Goal: Information Seeking & Learning: Understand process/instructions

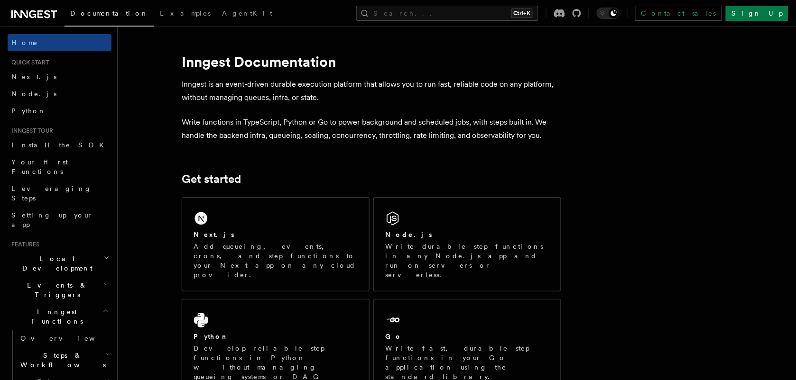
click at [245, 214] on div "Next.js Add queueing, events, crons, and step functions to your Next app on any…" at bounding box center [275, 244] width 187 height 93
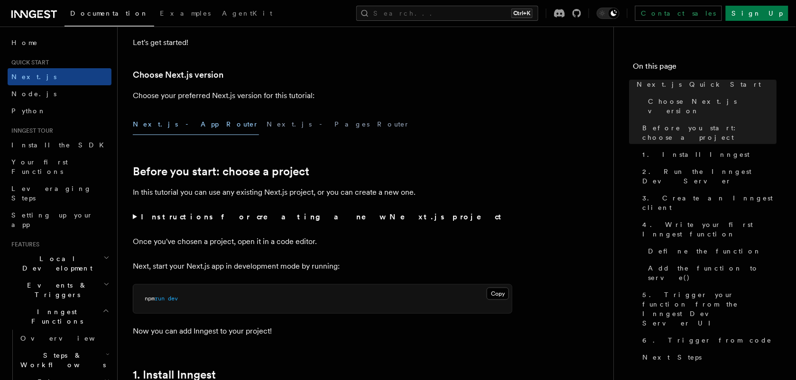
scroll to position [316, 0]
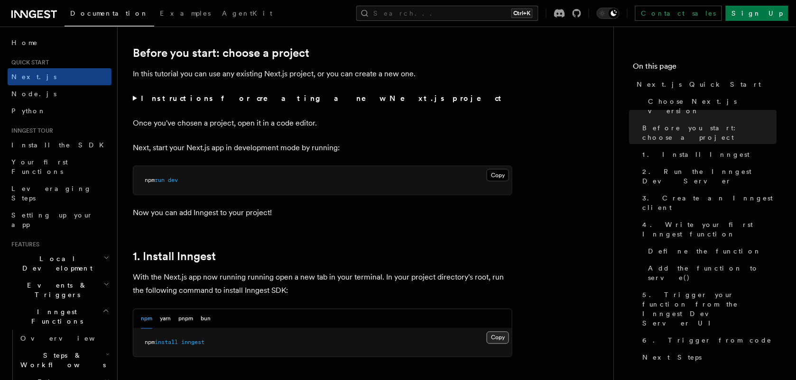
click at [492, 341] on button "Copy Copied" at bounding box center [498, 338] width 22 height 12
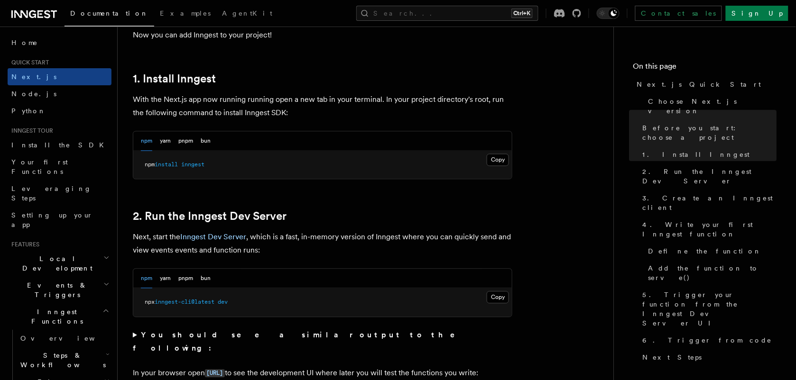
scroll to position [593, 0]
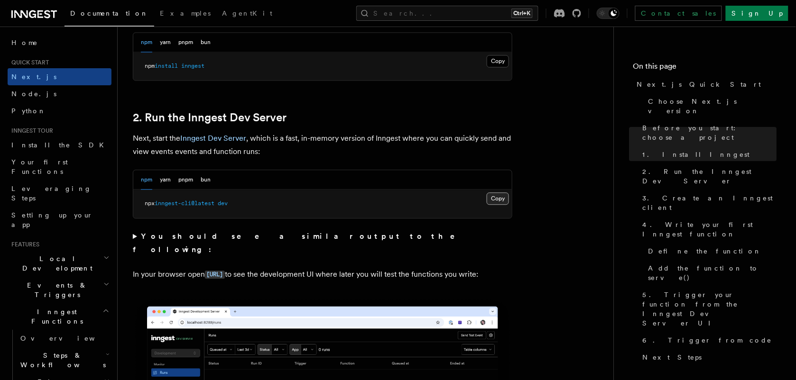
click at [497, 198] on button "Copy Copied" at bounding box center [498, 199] width 22 height 12
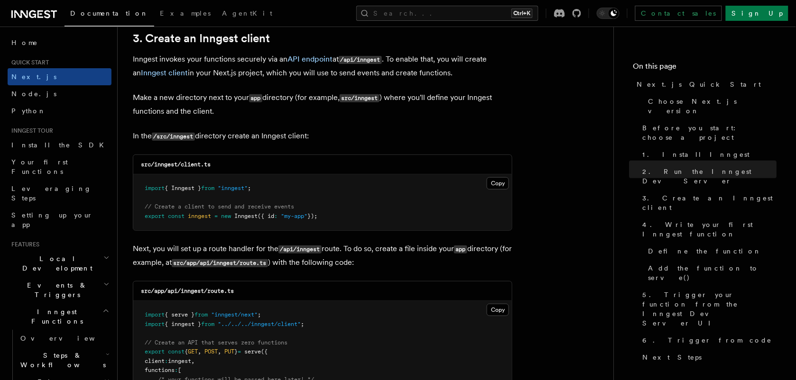
scroll to position [1205, 0]
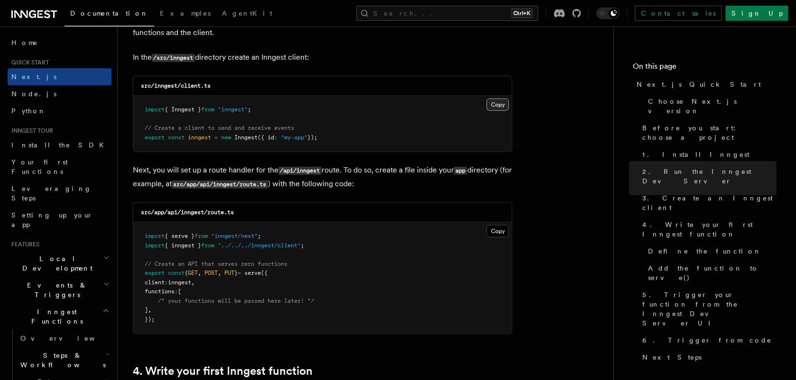
click at [497, 110] on button "Copy Copied" at bounding box center [498, 105] width 22 height 12
click at [497, 228] on button "Copy Copied" at bounding box center [498, 231] width 22 height 12
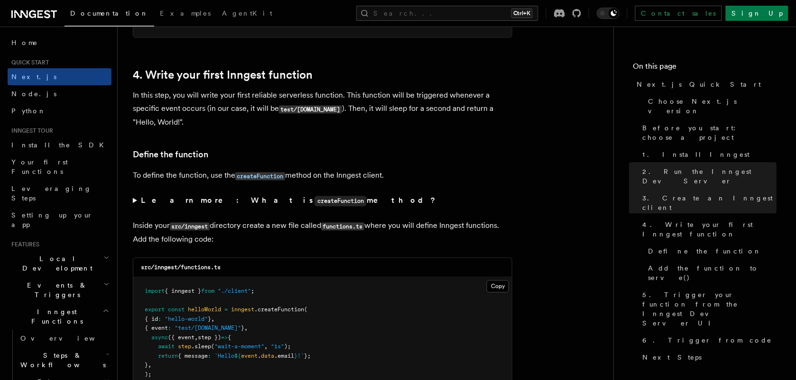
scroll to position [1601, 0]
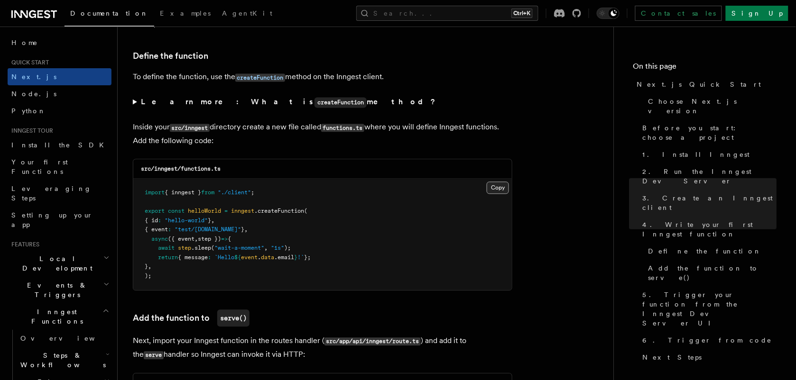
drag, startPoint x: 494, startPoint y: 191, endPoint x: 488, endPoint y: 196, distance: 8.2
click at [494, 191] on button "Copy Copied" at bounding box center [498, 188] width 22 height 12
